Goal: Information Seeking & Learning: Check status

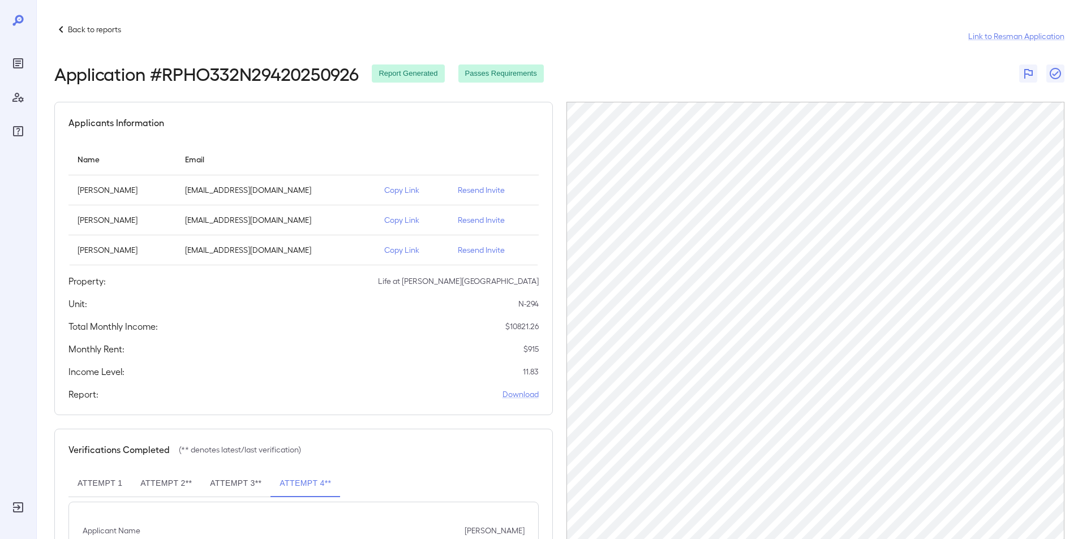
click at [85, 28] on p "Back to reports" at bounding box center [94, 29] width 53 height 11
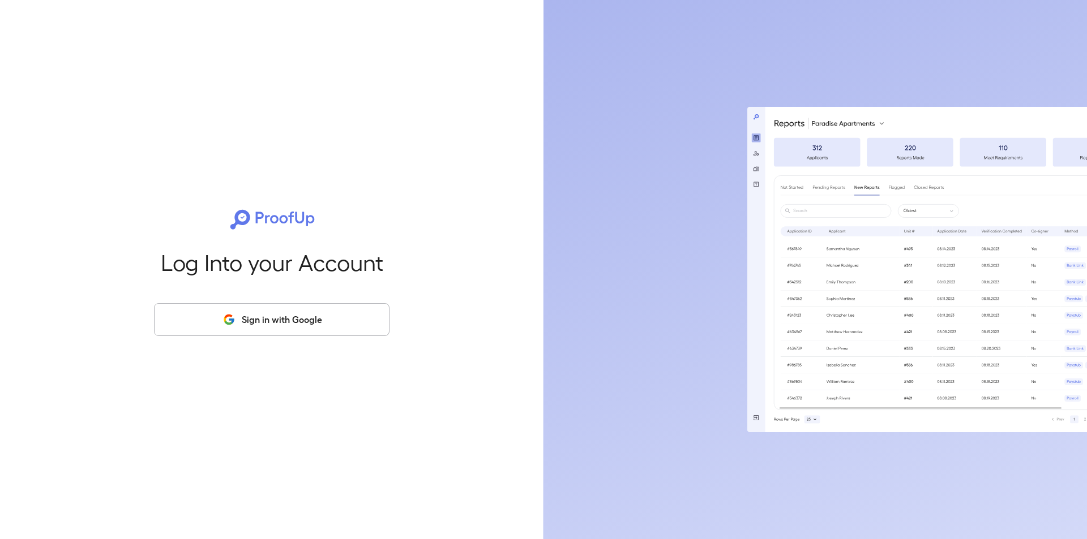
click at [269, 317] on button "Sign in with Google" at bounding box center [271, 319] width 235 height 33
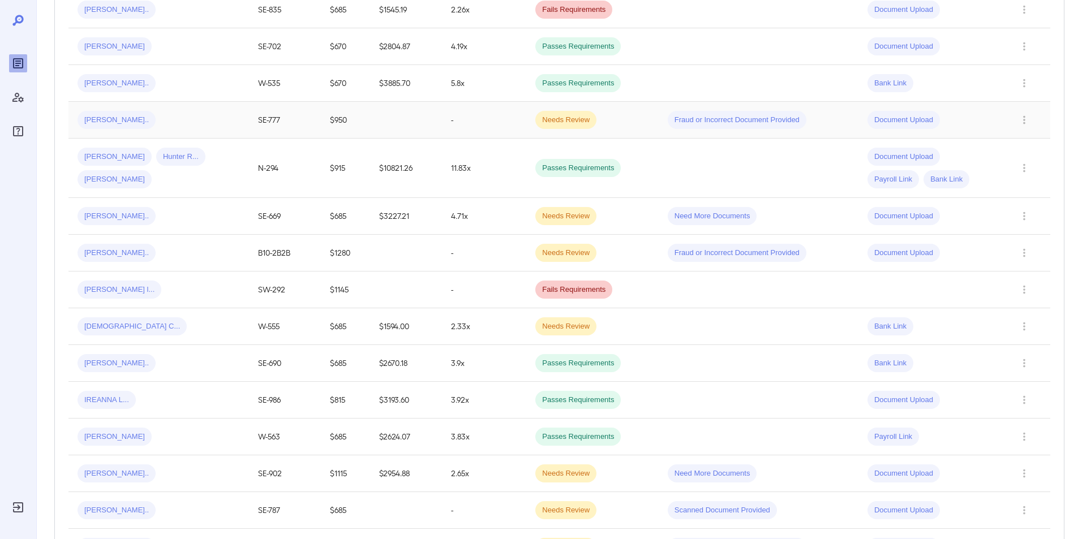
scroll to position [283, 0]
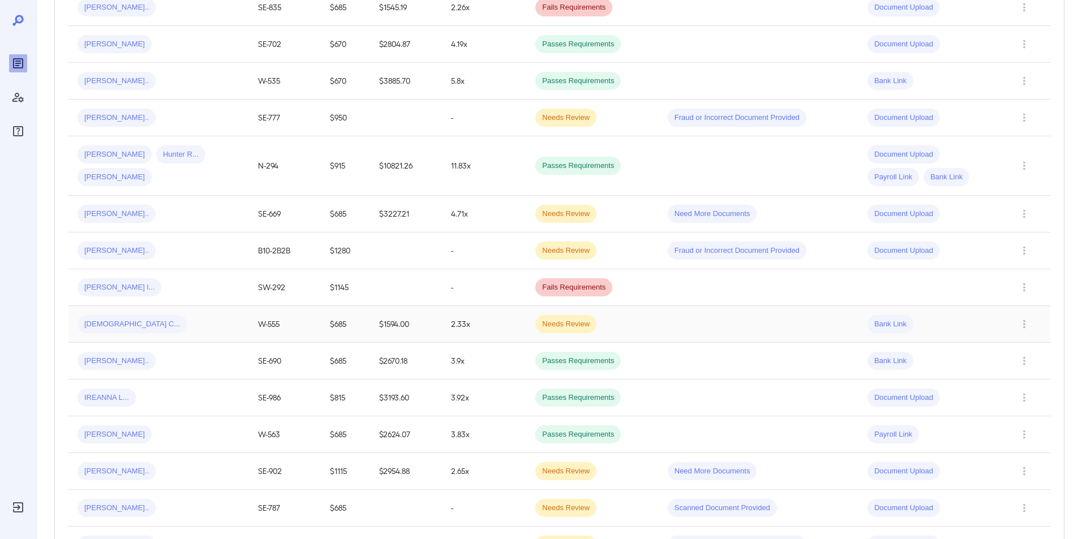
click at [97, 320] on span "Jaina C..." at bounding box center [132, 324] width 109 height 11
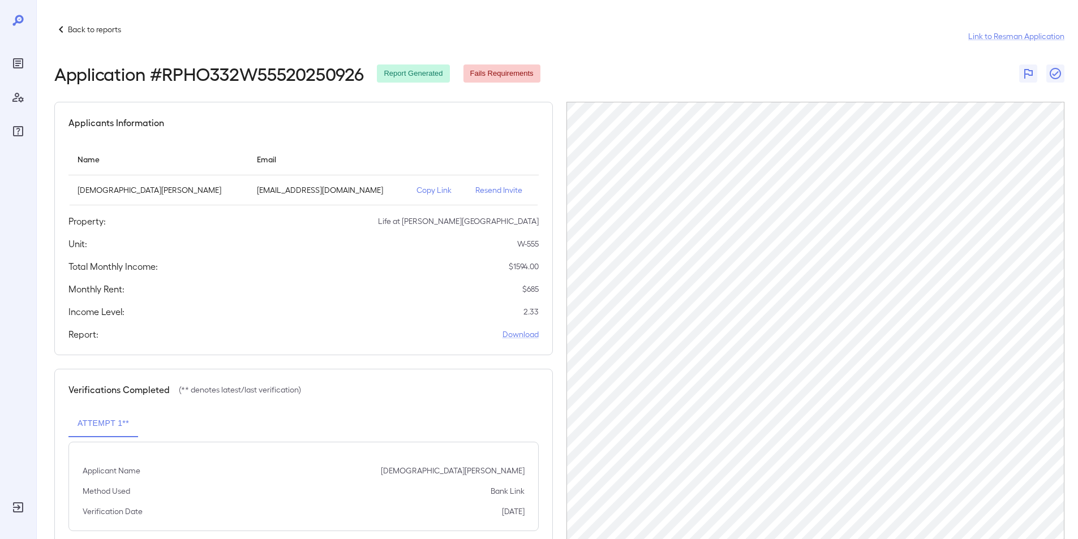
click at [89, 30] on p "Back to reports" at bounding box center [94, 29] width 53 height 11
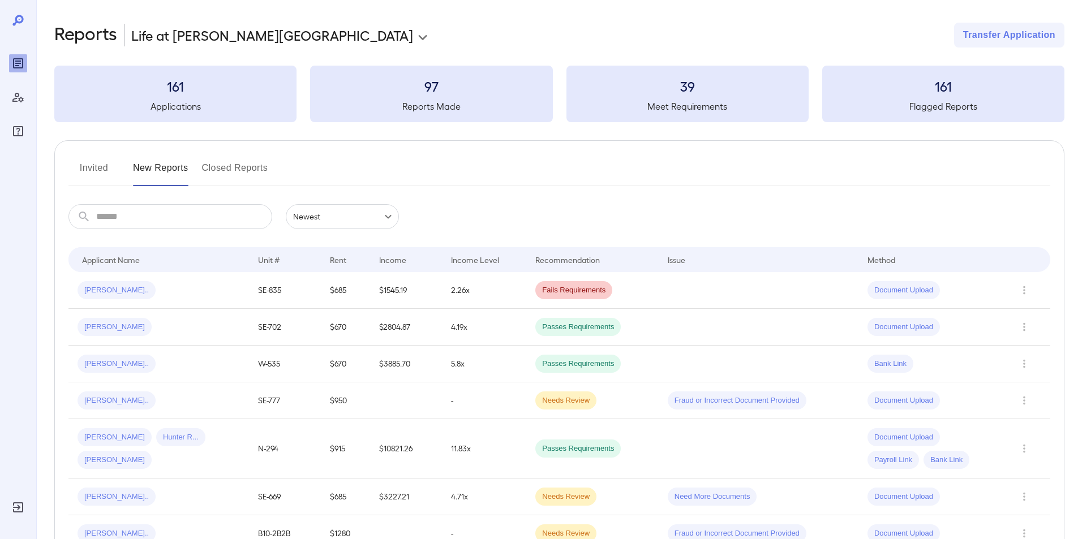
click at [91, 165] on button "Invited" at bounding box center [93, 172] width 51 height 27
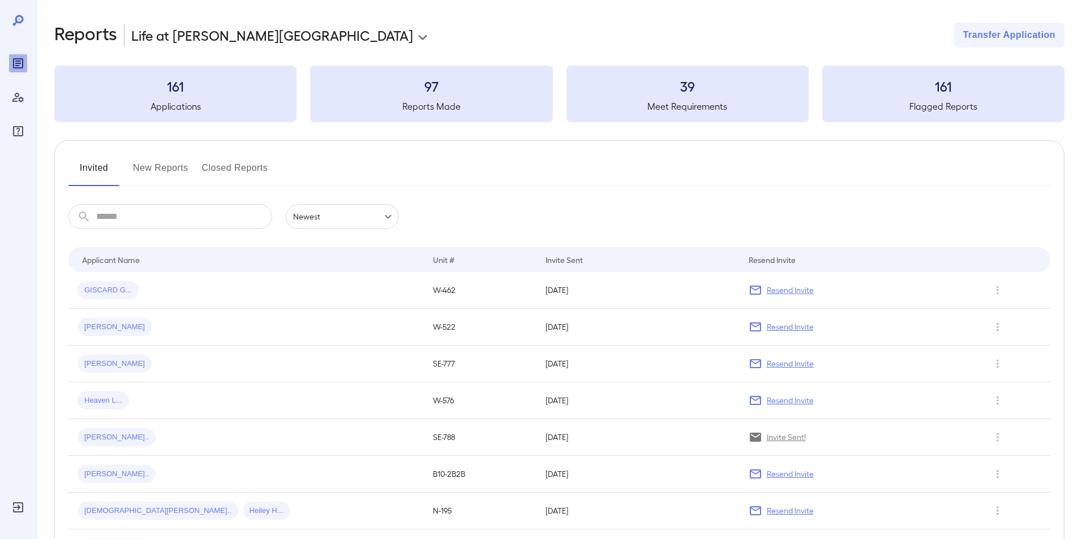
drag, startPoint x: 126, startPoint y: 218, endPoint x: 131, endPoint y: 204, distance: 14.3
click at [126, 211] on input "text" at bounding box center [184, 216] width 176 height 25
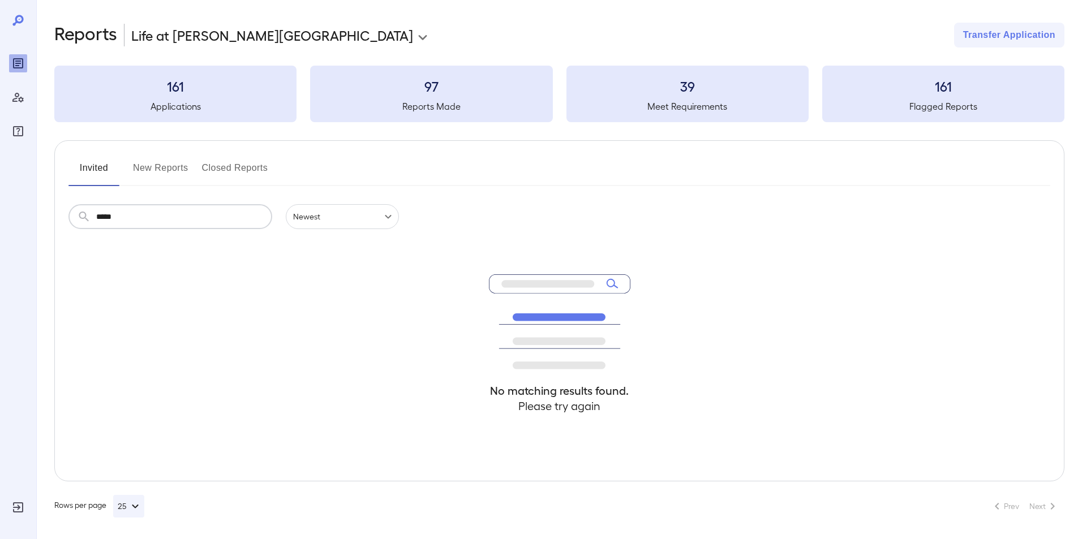
type input "*****"
click at [145, 168] on button "New Reports" at bounding box center [160, 172] width 55 height 27
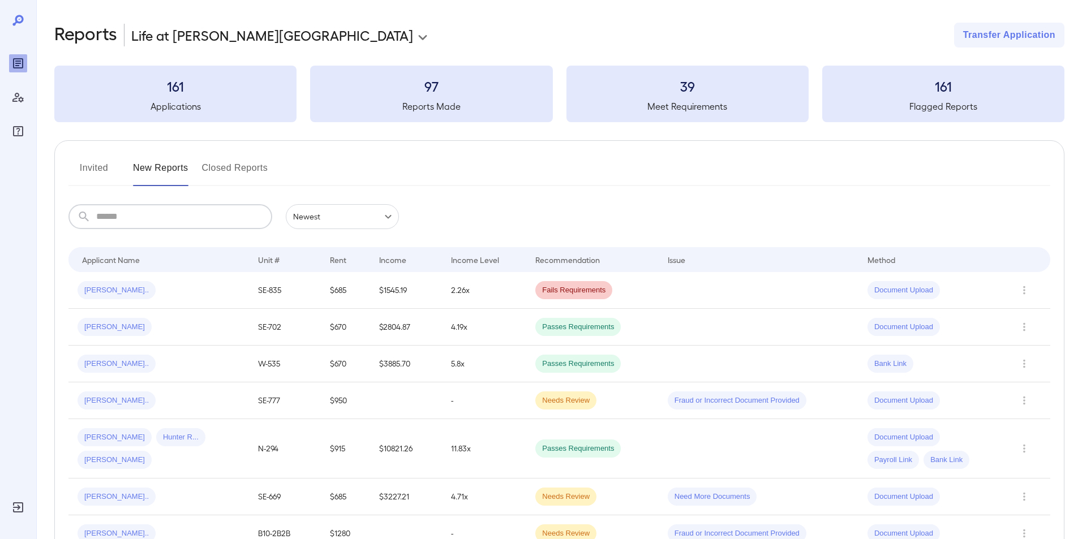
click at [117, 218] on input "text" at bounding box center [184, 216] width 176 height 25
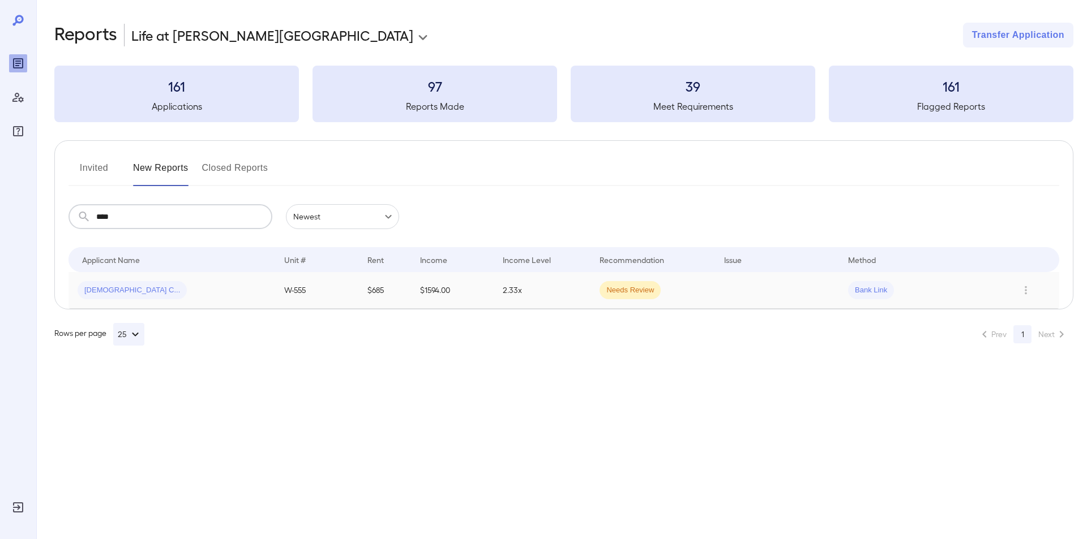
type input "****"
click at [94, 289] on span "Jaina C..." at bounding box center [132, 290] width 109 height 11
